Goal: Navigation & Orientation: Find specific page/section

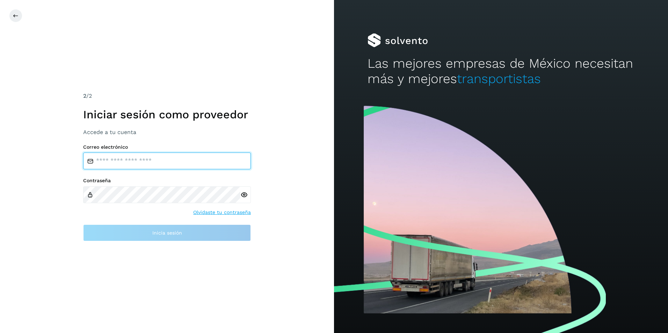
click at [134, 155] on input "email" at bounding box center [167, 161] width 168 height 17
type input "**********"
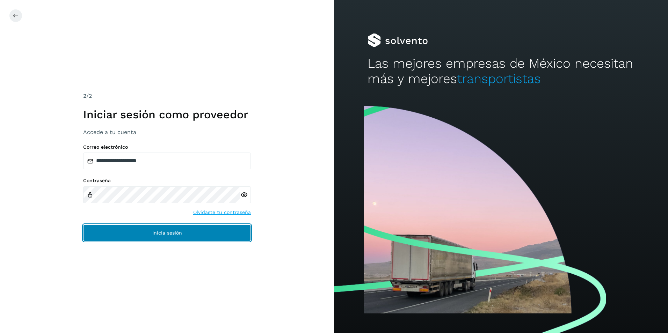
click at [157, 235] on span "Inicia sesión" at bounding box center [167, 233] width 30 height 5
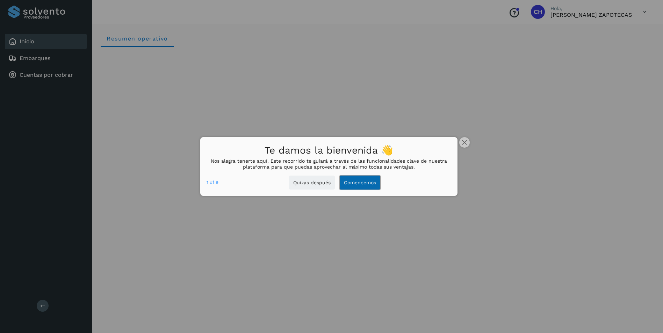
click at [364, 187] on button "Comencemos" at bounding box center [359, 183] width 41 height 14
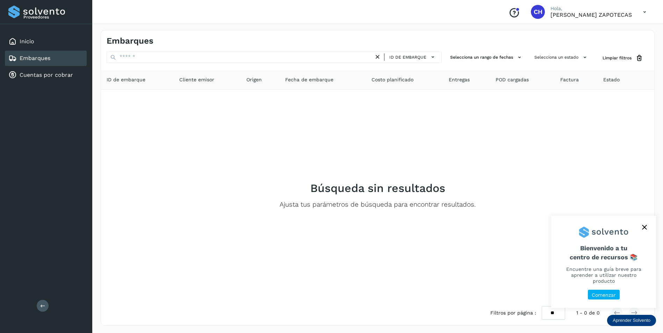
click at [645, 228] on button "close," at bounding box center [644, 227] width 10 height 10
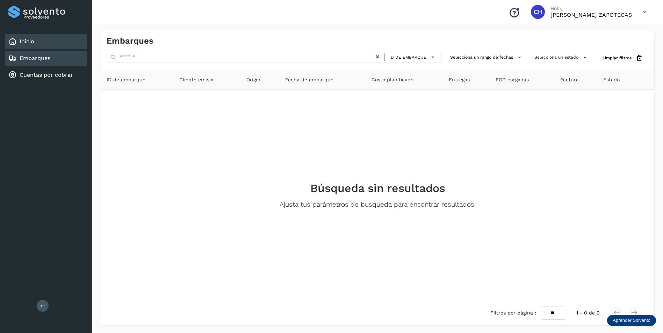
click at [50, 43] on div "Inicio" at bounding box center [46, 41] width 82 height 15
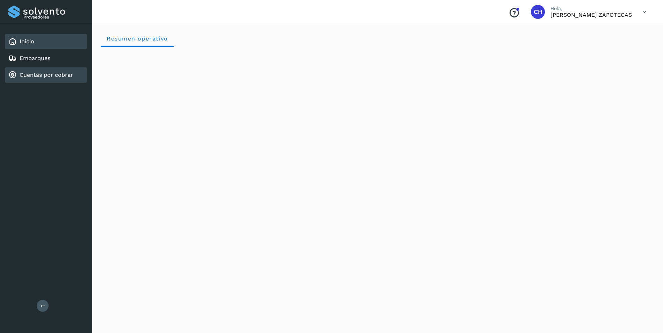
click at [38, 78] on link "Cuentas por cobrar" at bounding box center [46, 75] width 53 height 7
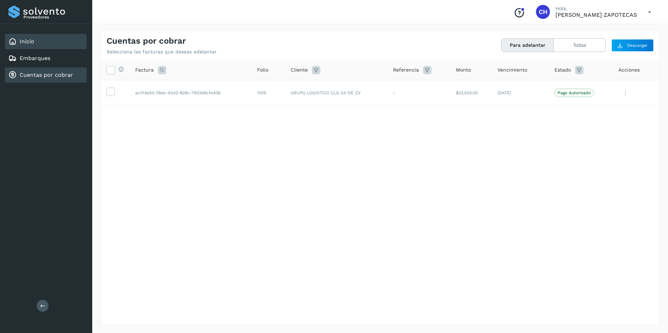
click at [36, 41] on div "Inicio" at bounding box center [46, 41] width 82 height 15
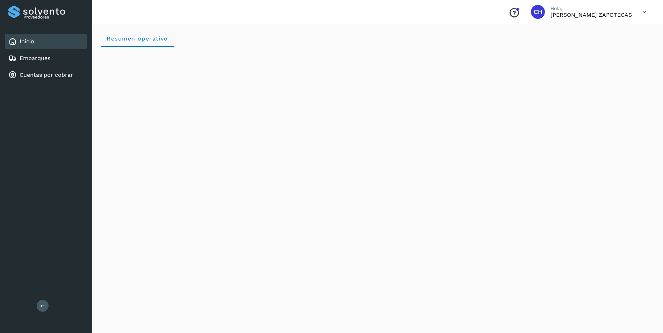
click at [69, 43] on div "Inicio" at bounding box center [46, 41] width 82 height 15
click at [68, 54] on div "Embarques" at bounding box center [46, 58] width 82 height 15
